Goal: Task Accomplishment & Management: Use online tool/utility

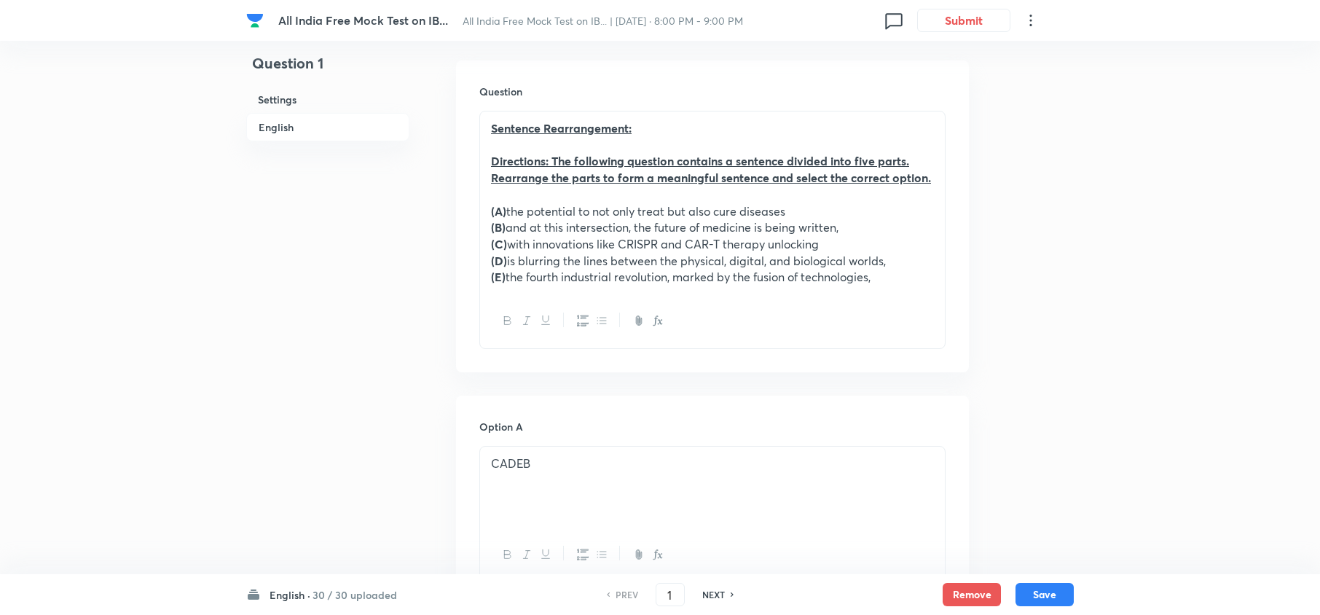
scroll to position [777, 0]
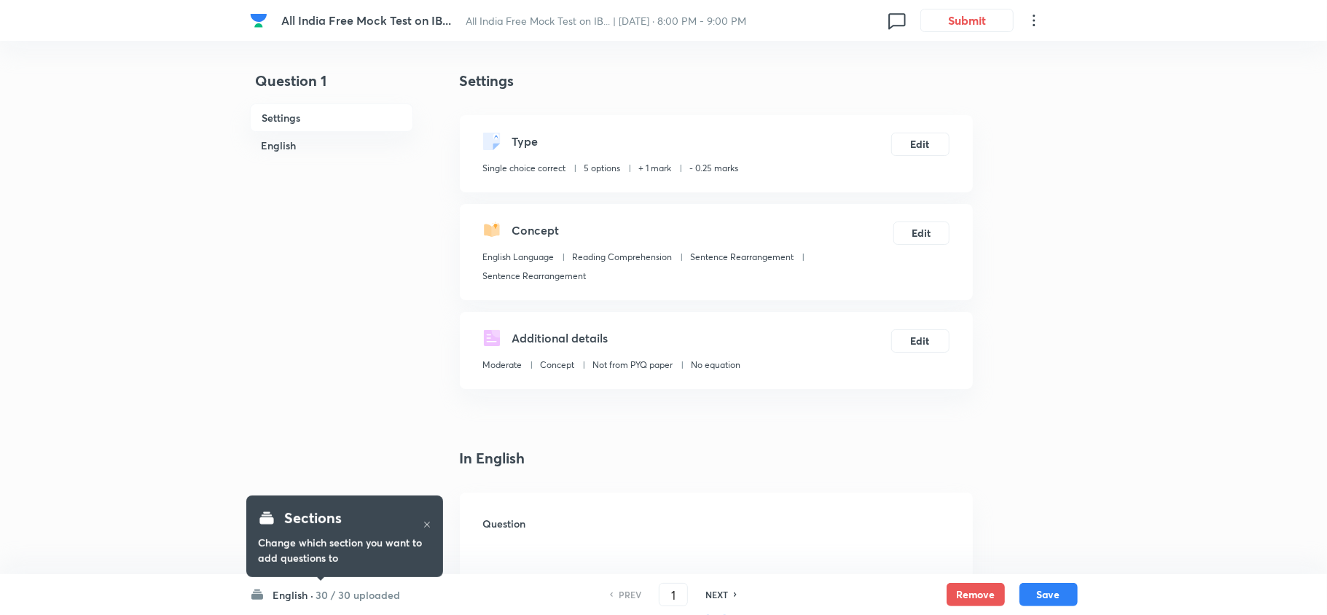
checkbox input "true"
